Goal: Task Accomplishment & Management: Manage account settings

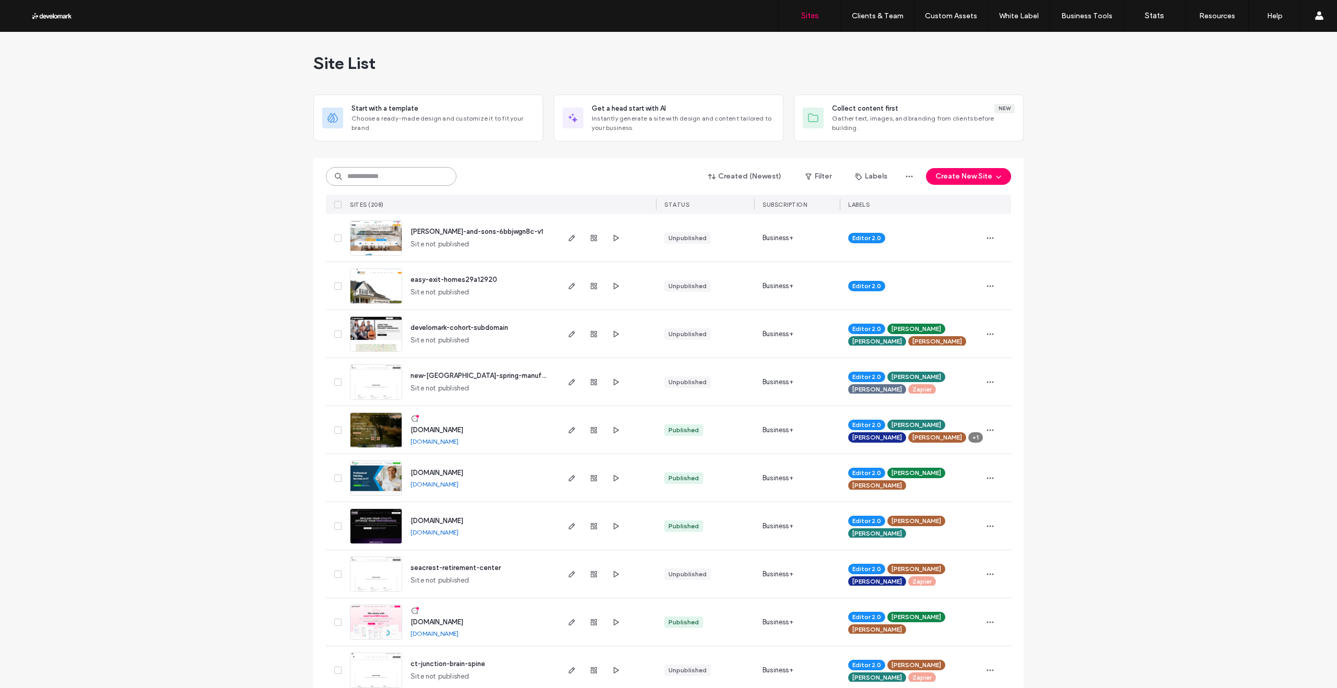
click at [382, 177] on input at bounding box center [391, 176] width 131 height 19
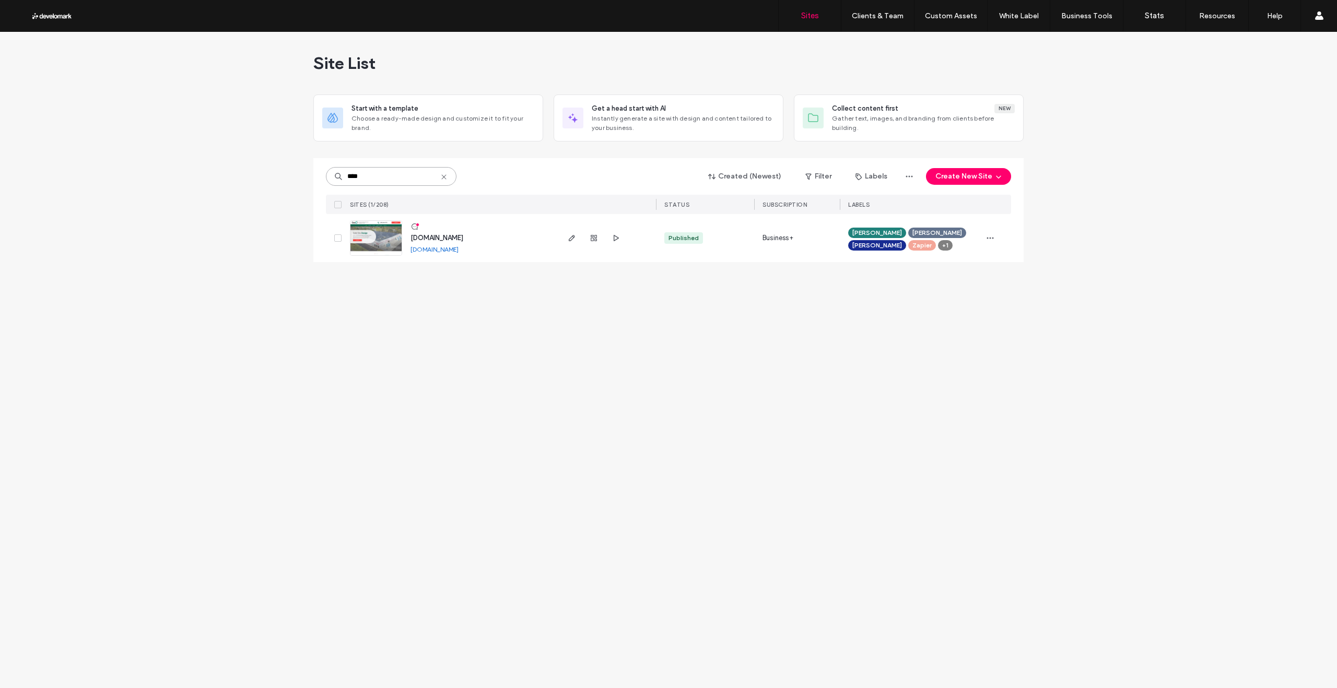
type input "****"
click at [392, 236] on img at bounding box center [375, 256] width 51 height 71
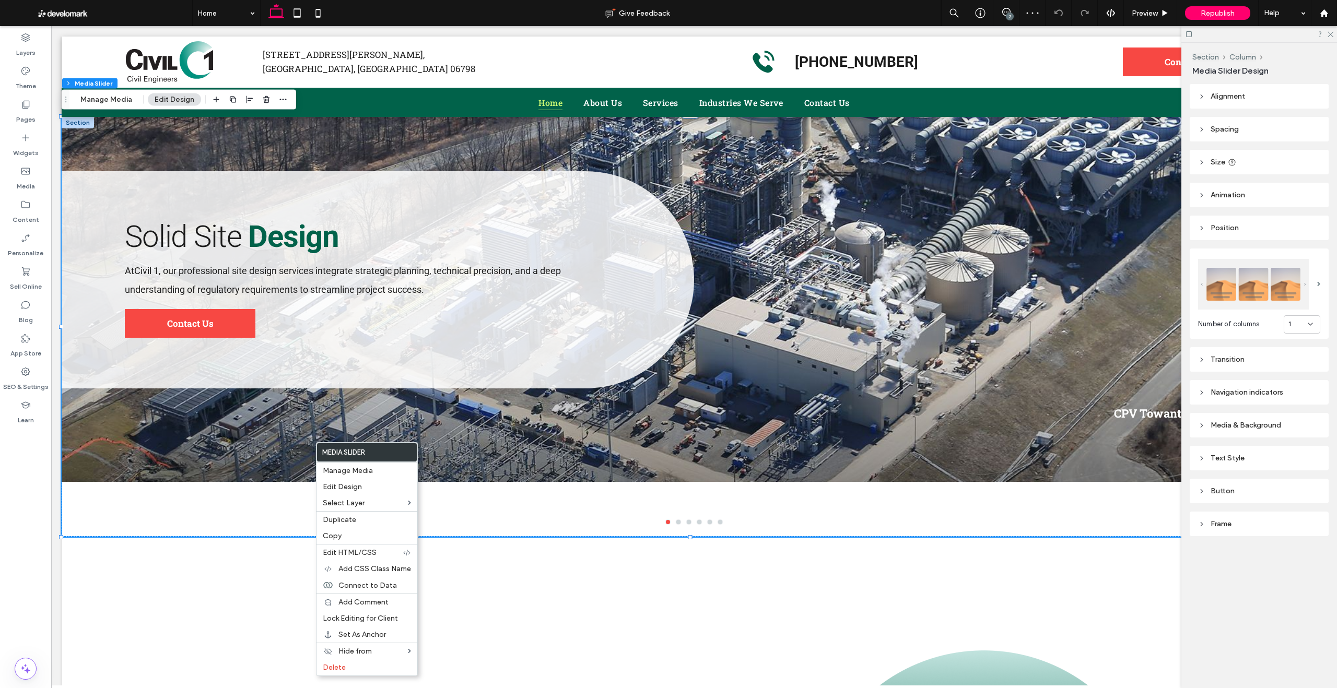
click at [25, 578] on div "Layers Theme Pages Widgets Media Content Personalize Sell Online Blog App Store…" at bounding box center [25, 357] width 51 height 662
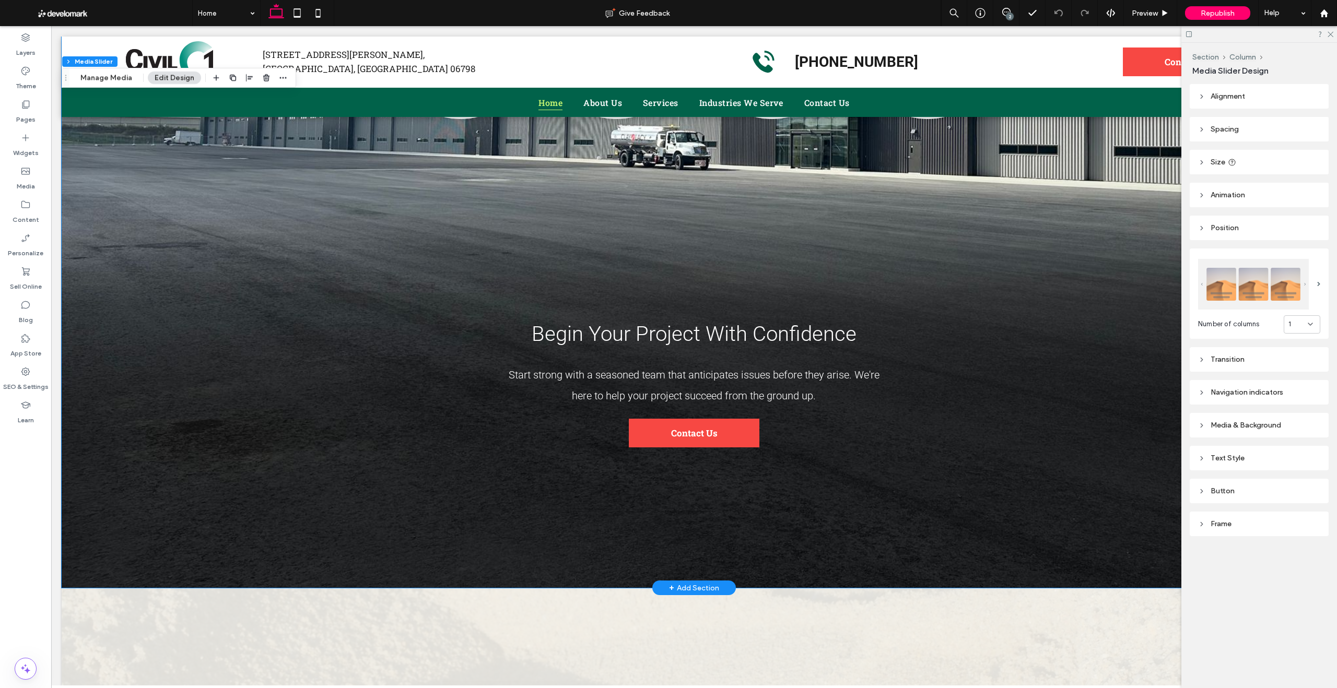
scroll to position [5306, 0]
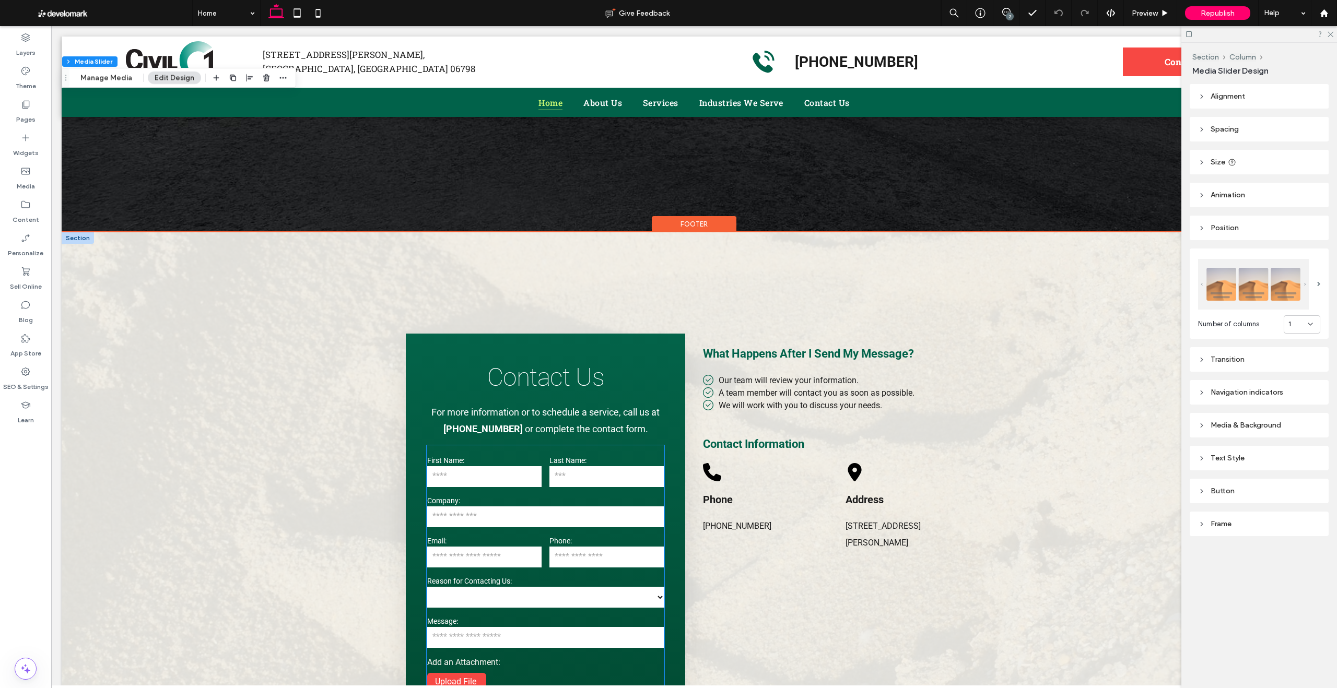
click at [486, 627] on input "text" at bounding box center [545, 637] width 237 height 21
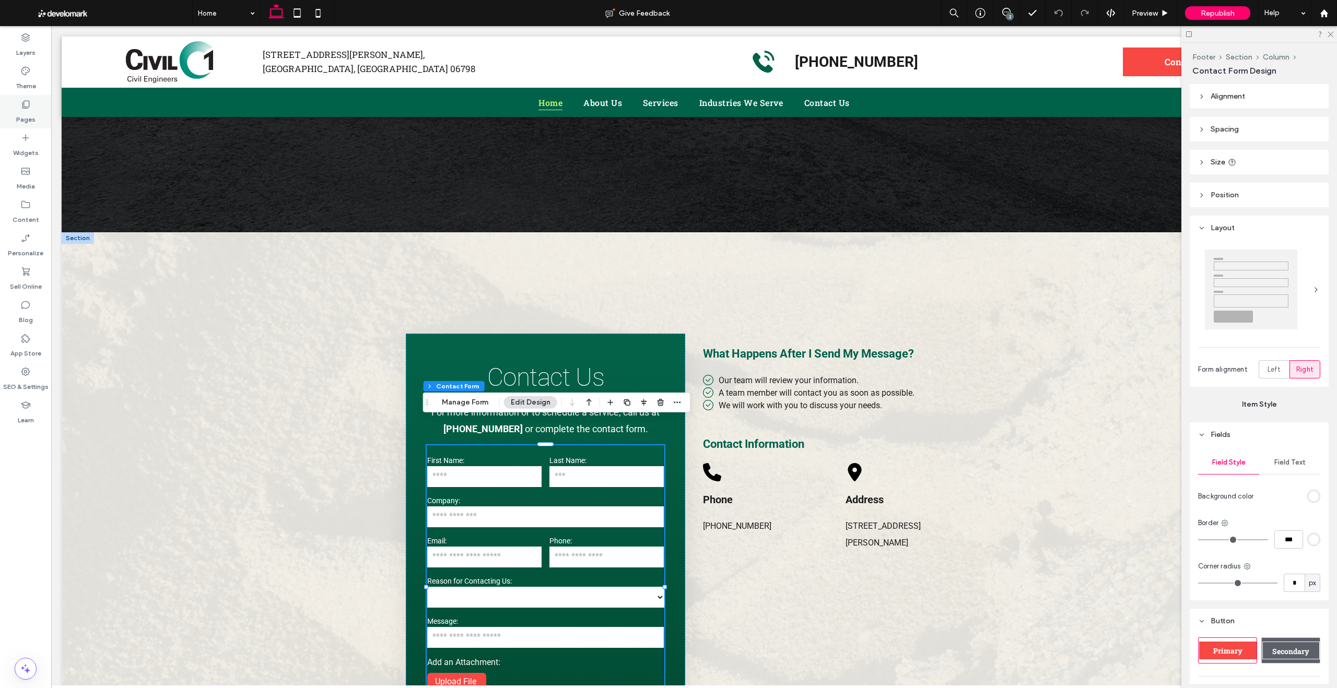
click at [23, 111] on label "Pages" at bounding box center [25, 117] width 19 height 15
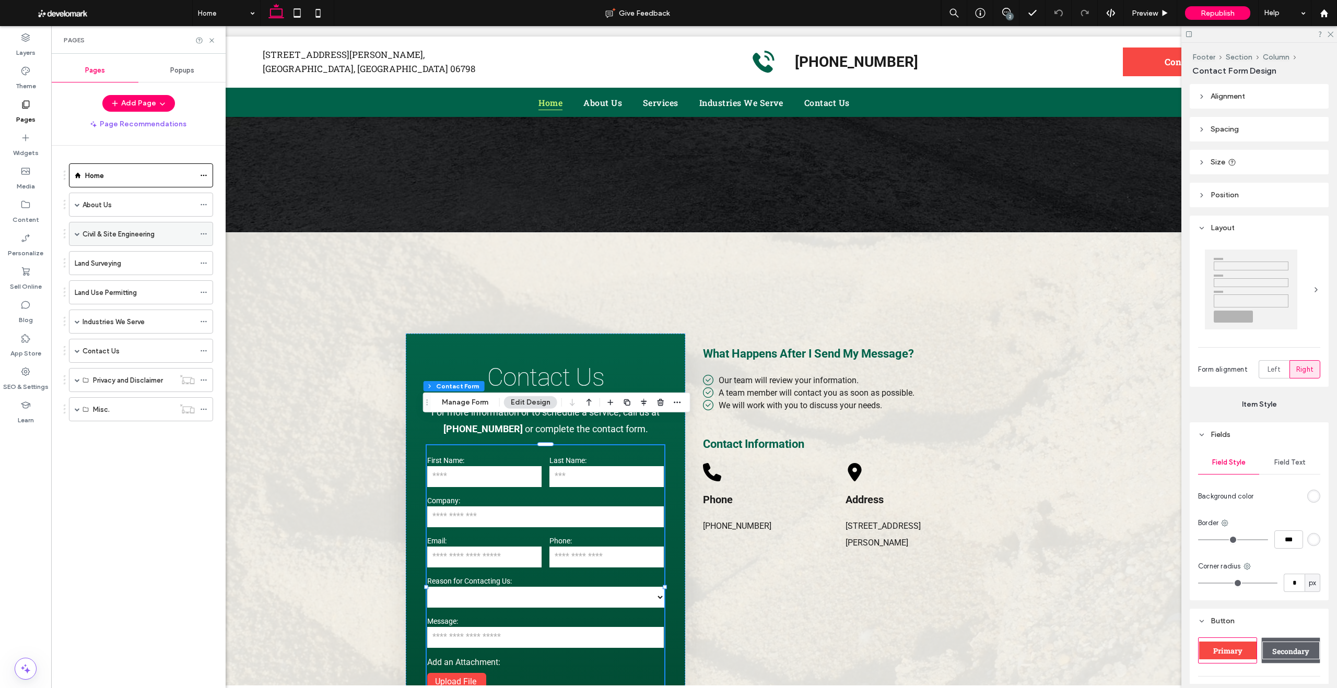
click at [77, 237] on span at bounding box center [77, 233] width 5 height 23
click at [105, 256] on label "Feasibility Studies" at bounding box center [122, 258] width 58 height 18
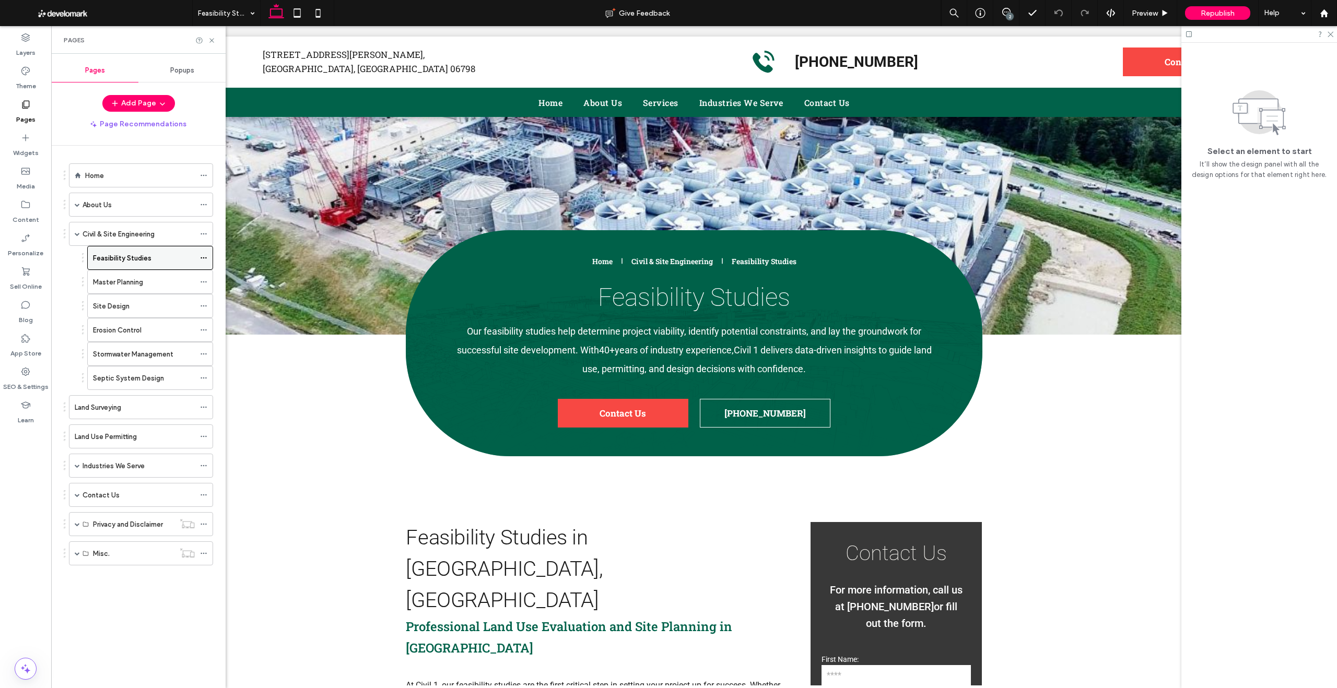
scroll to position [0, 0]
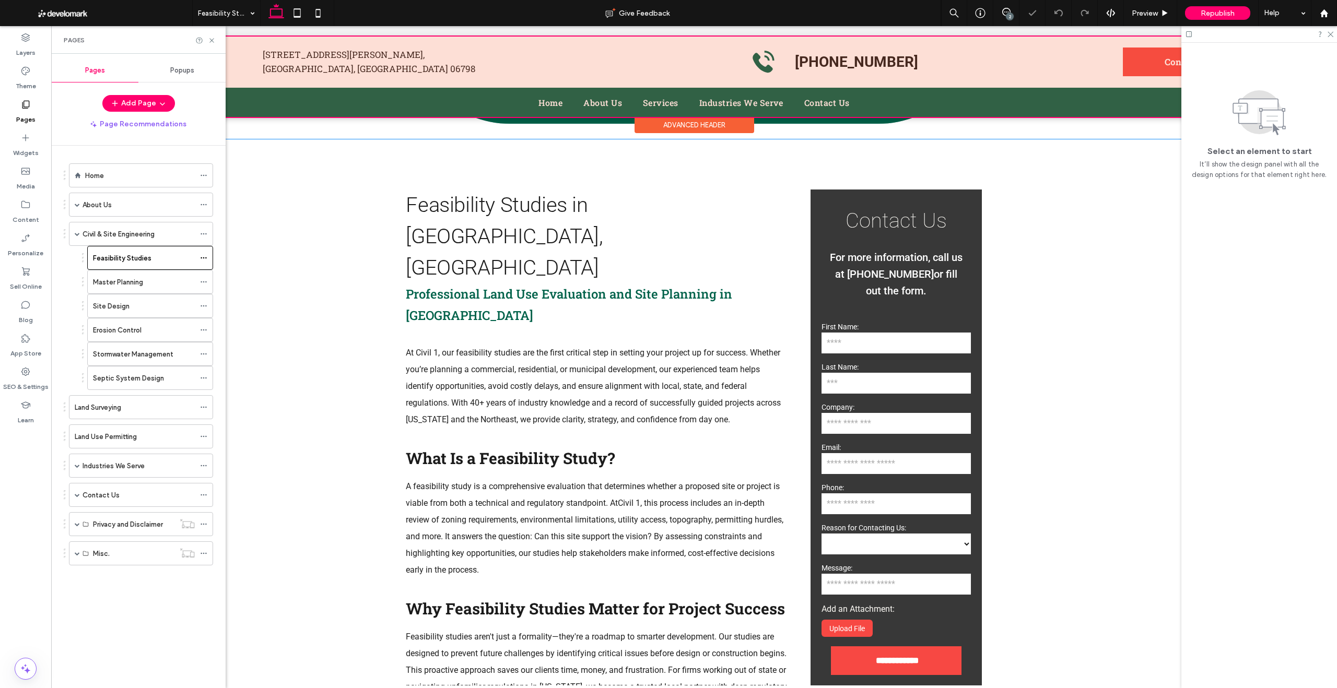
scroll to position [348, 0]
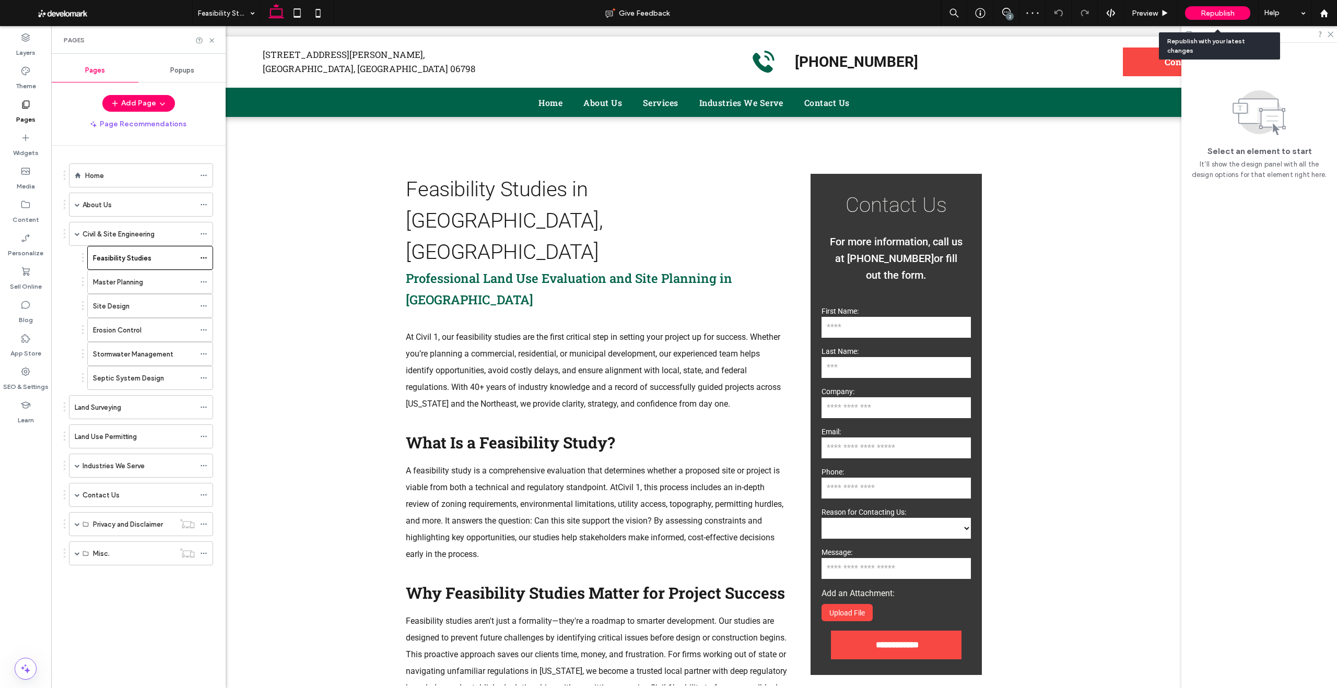
click at [1216, 15] on span "Republish" at bounding box center [1217, 13] width 34 height 9
